Goal: Task Accomplishment & Management: Manage account settings

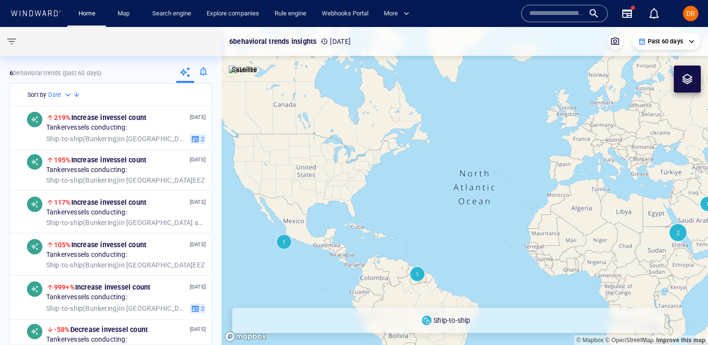
click at [203, 75] on div at bounding box center [203, 73] width 18 height 19
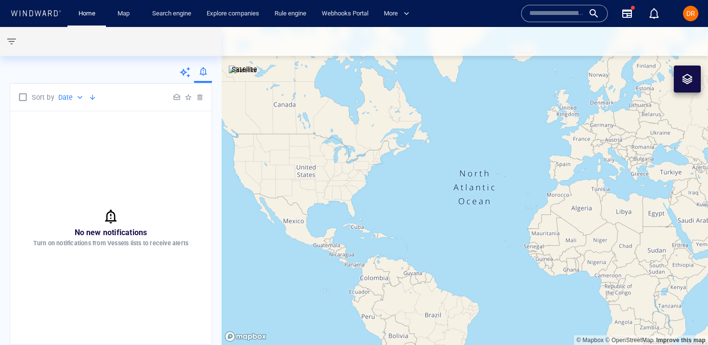
click at [691, 11] on span "DR" at bounding box center [690, 14] width 9 height 8
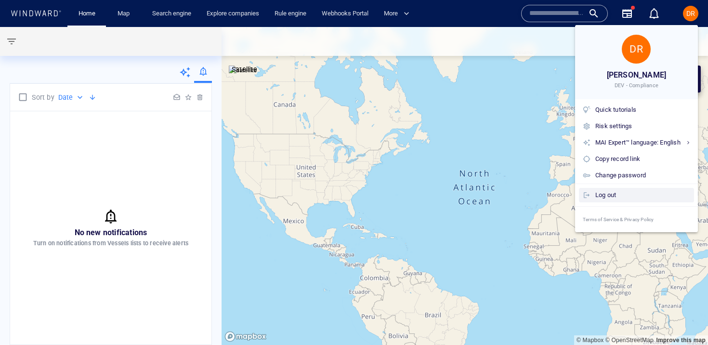
click at [607, 202] on div "Log out" at bounding box center [636, 195] width 115 height 14
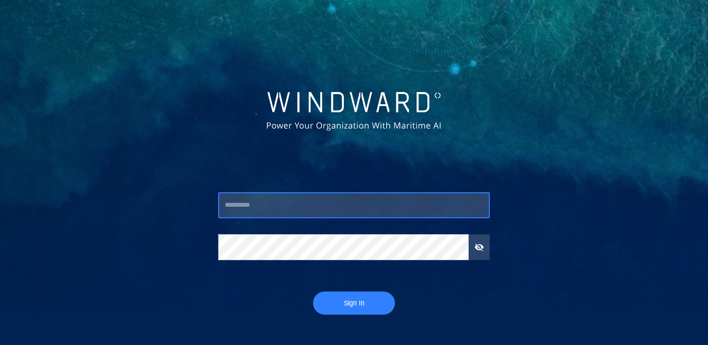
click at [338, 199] on input "text" at bounding box center [354, 205] width 272 height 26
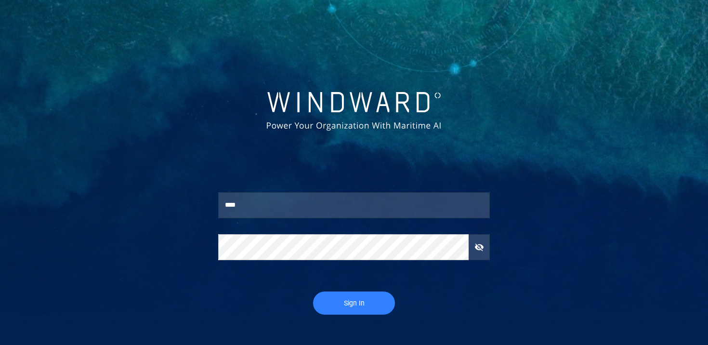
type input "**********"
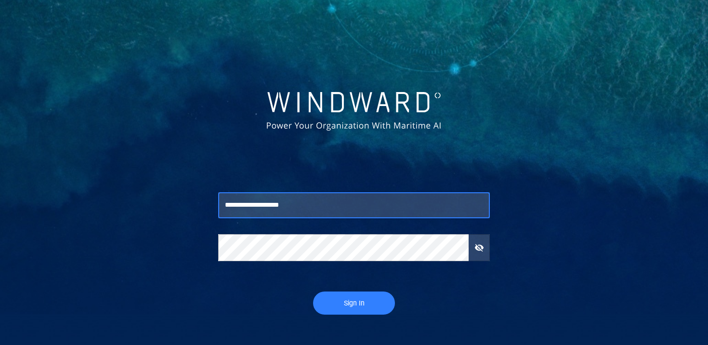
click at [339, 309] on span "Sign In" at bounding box center [354, 303] width 63 height 12
